Goal: Information Seeking & Learning: Learn about a topic

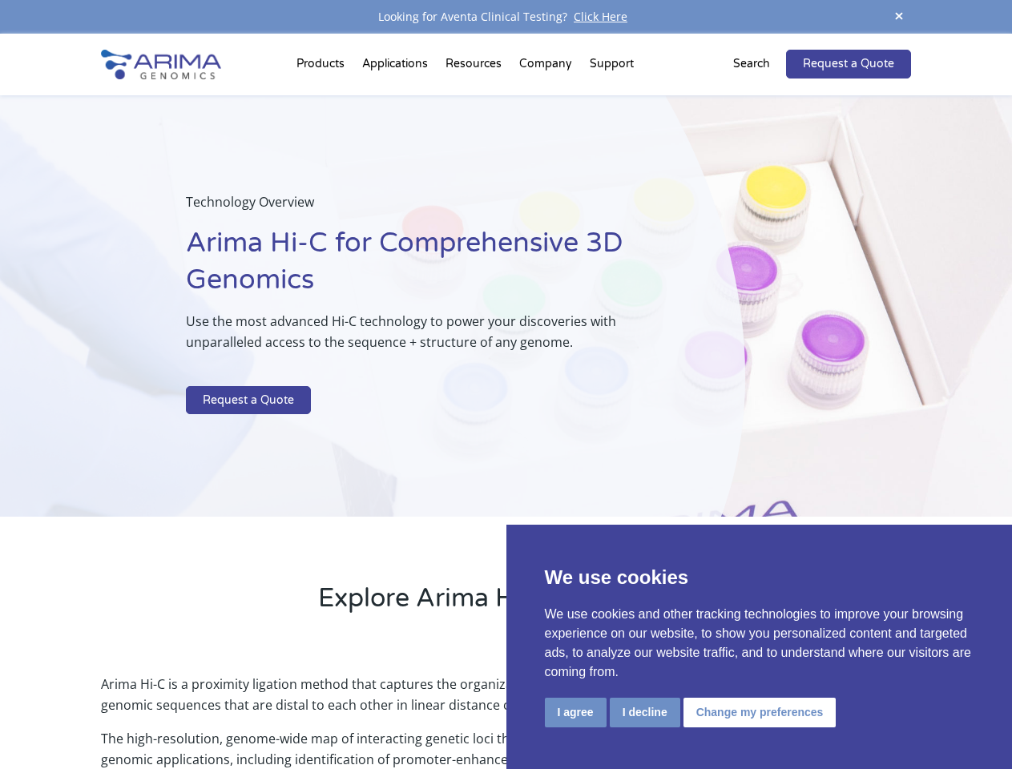
click at [505, 384] on p at bounding box center [425, 375] width 478 height 21
click at [575, 712] on button "I agree" at bounding box center [576, 713] width 62 height 30
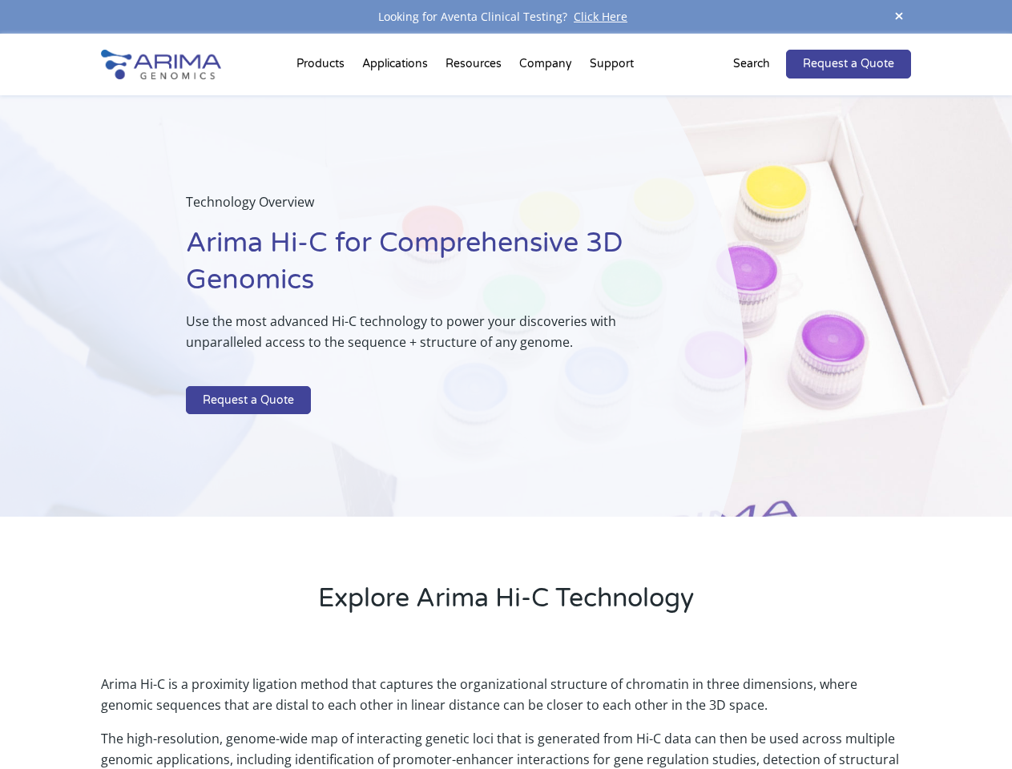
click at [644, 712] on p "Arima Hi-C is a proximity ligation method that captures the organizational stru…" at bounding box center [505, 701] width 809 height 54
click at [757, 712] on p "Arima Hi-C is a proximity ligation method that captures the organizational stru…" at bounding box center [505, 701] width 809 height 54
click at [899, 17] on span at bounding box center [899, 17] width 24 height 22
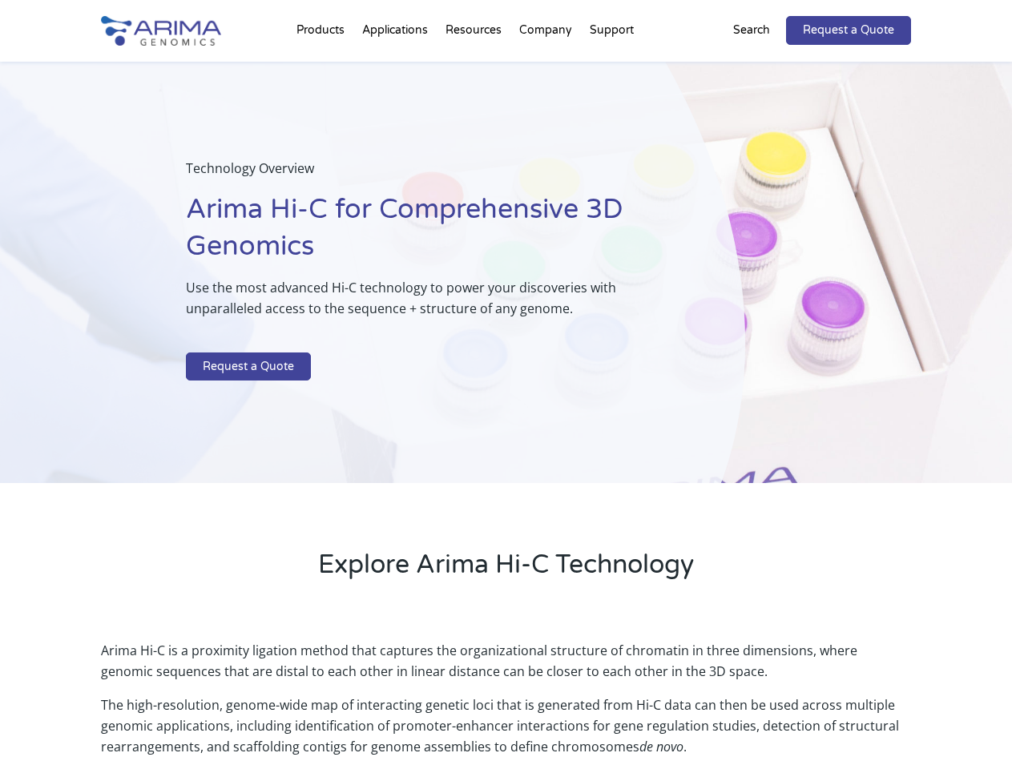
click at [505, 401] on div "Technology Overview Arima Hi-C for Comprehensive 3D Genomics Use the most advan…" at bounding box center [372, 273] width 745 height 422
click at [323, 67] on div "Technology Overview Arima Hi-C for Comprehensive 3D Genomics Use the most advan…" at bounding box center [372, 273] width 745 height 422
click at [475, 67] on div "Technology Overview Arima Hi-C for Comprehensive 3D Genomics Use the most advan…" at bounding box center [372, 273] width 745 height 422
click at [546, 67] on div "Technology Overview Arima Hi-C for Comprehensive 3D Genomics Use the most advan…" at bounding box center [372, 273] width 745 height 422
click at [611, 67] on div "Technology Overview Arima Hi-C for Comprehensive 3D Genomics Use the most advan…" at bounding box center [372, 273] width 745 height 422
